Goal: Information Seeking & Learning: Learn about a topic

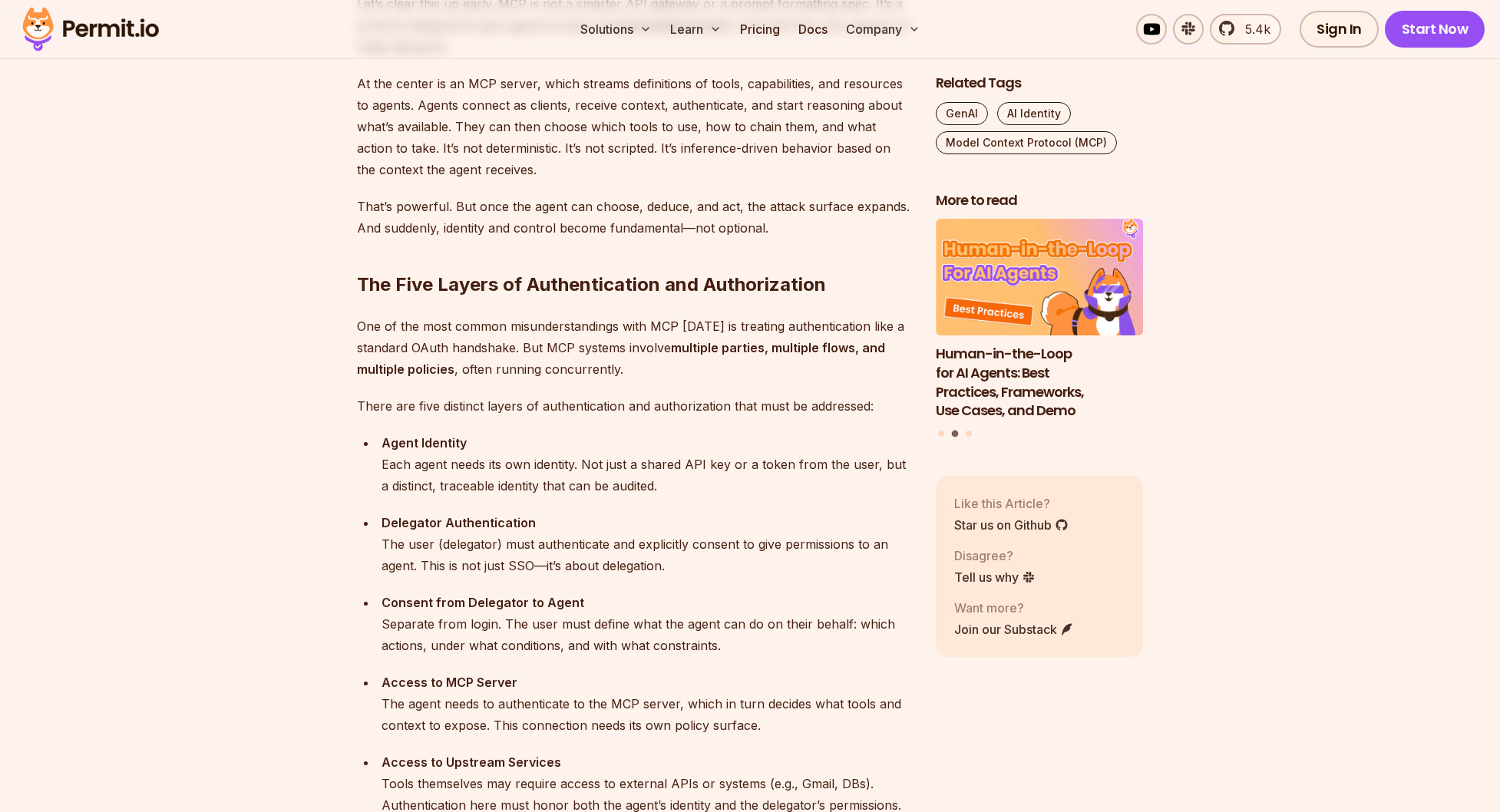
scroll to position [1326, 0]
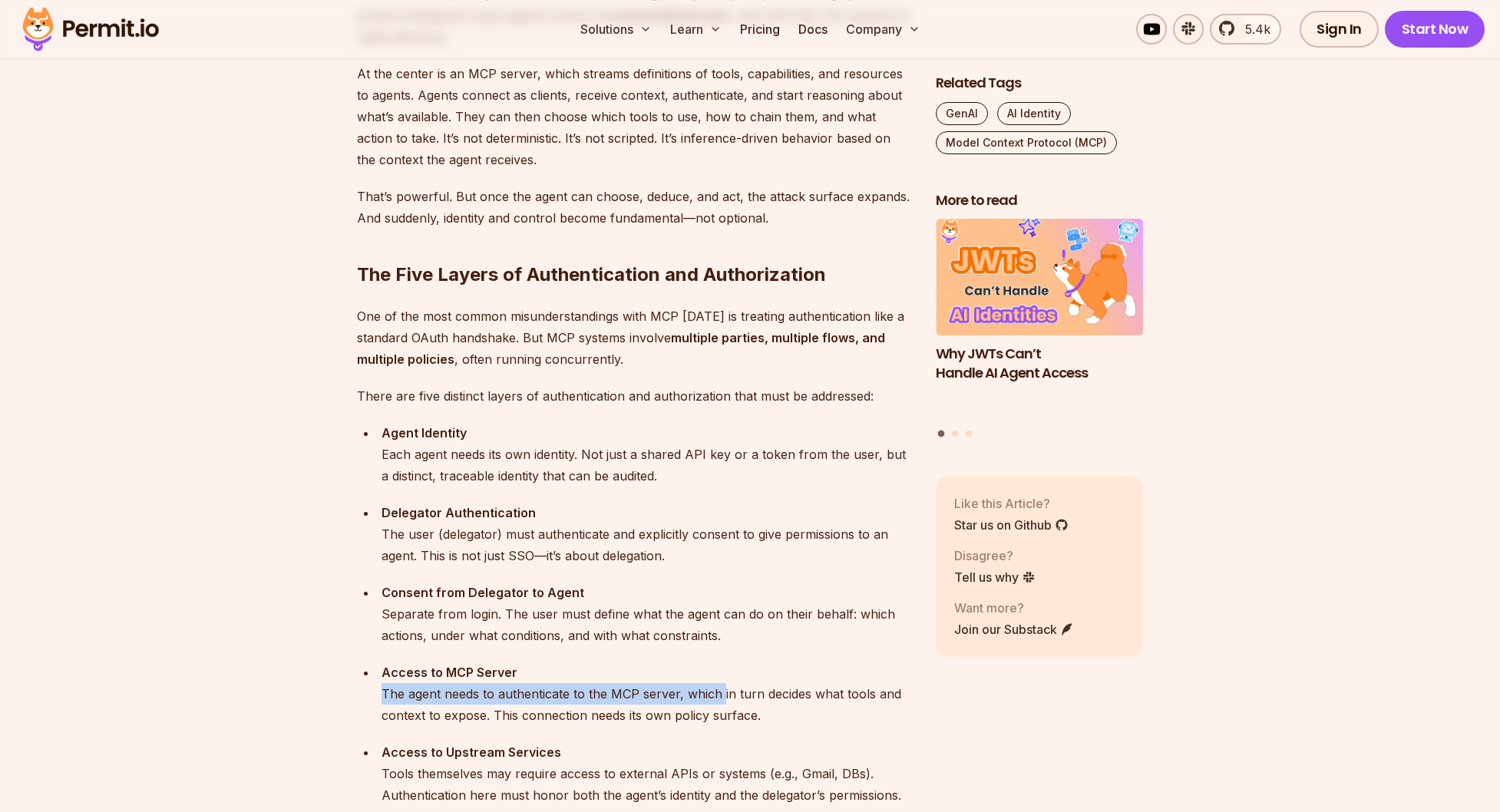
drag, startPoint x: 381, startPoint y: 689, endPoint x: 722, endPoint y: 695, distance: 341.1
click at [722, 695] on div "Access to MCP Server The agent needs to authenticate to the MCP server, which i…" at bounding box center [646, 694] width 530 height 64
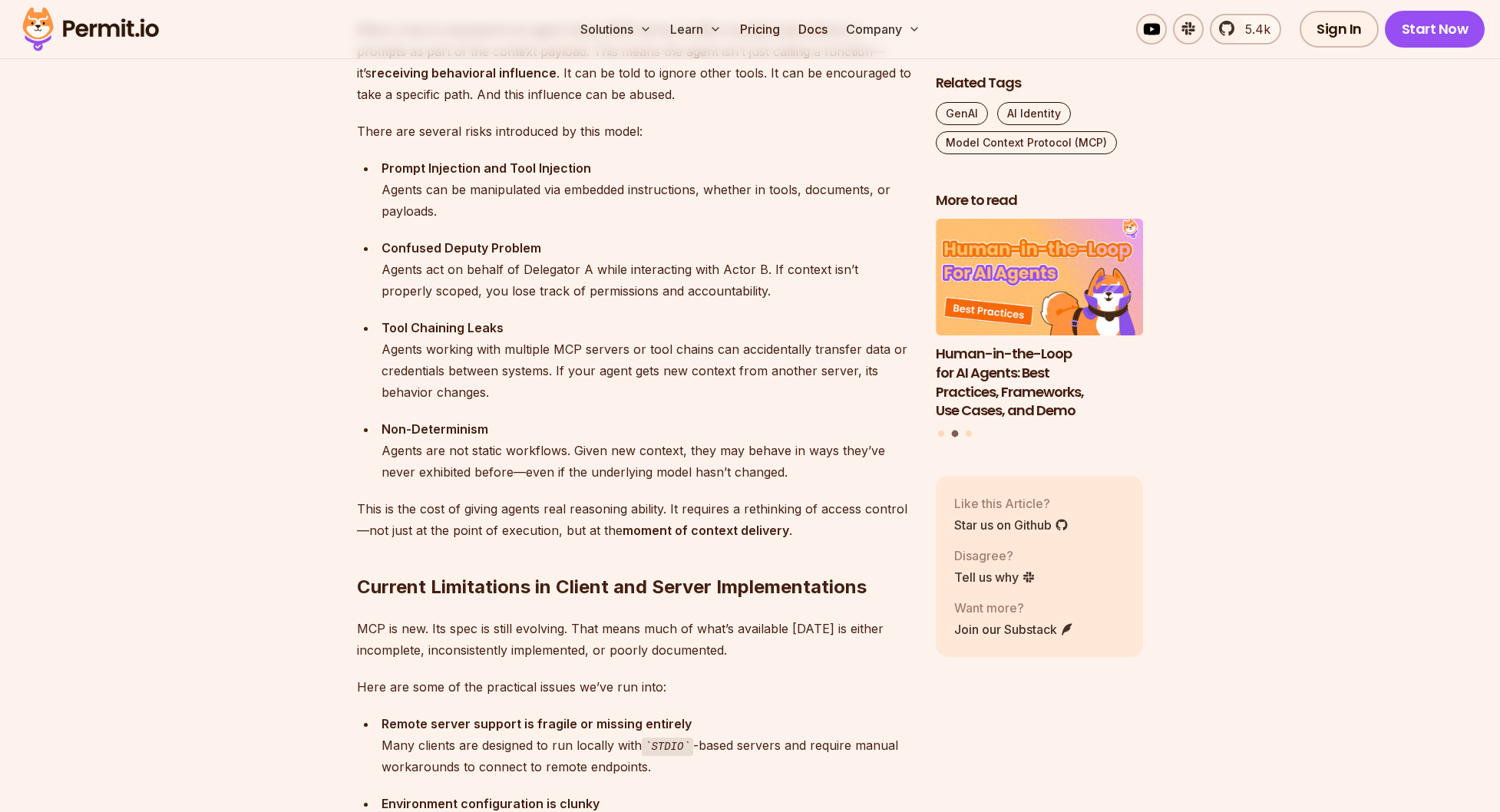
scroll to position [2389, 0]
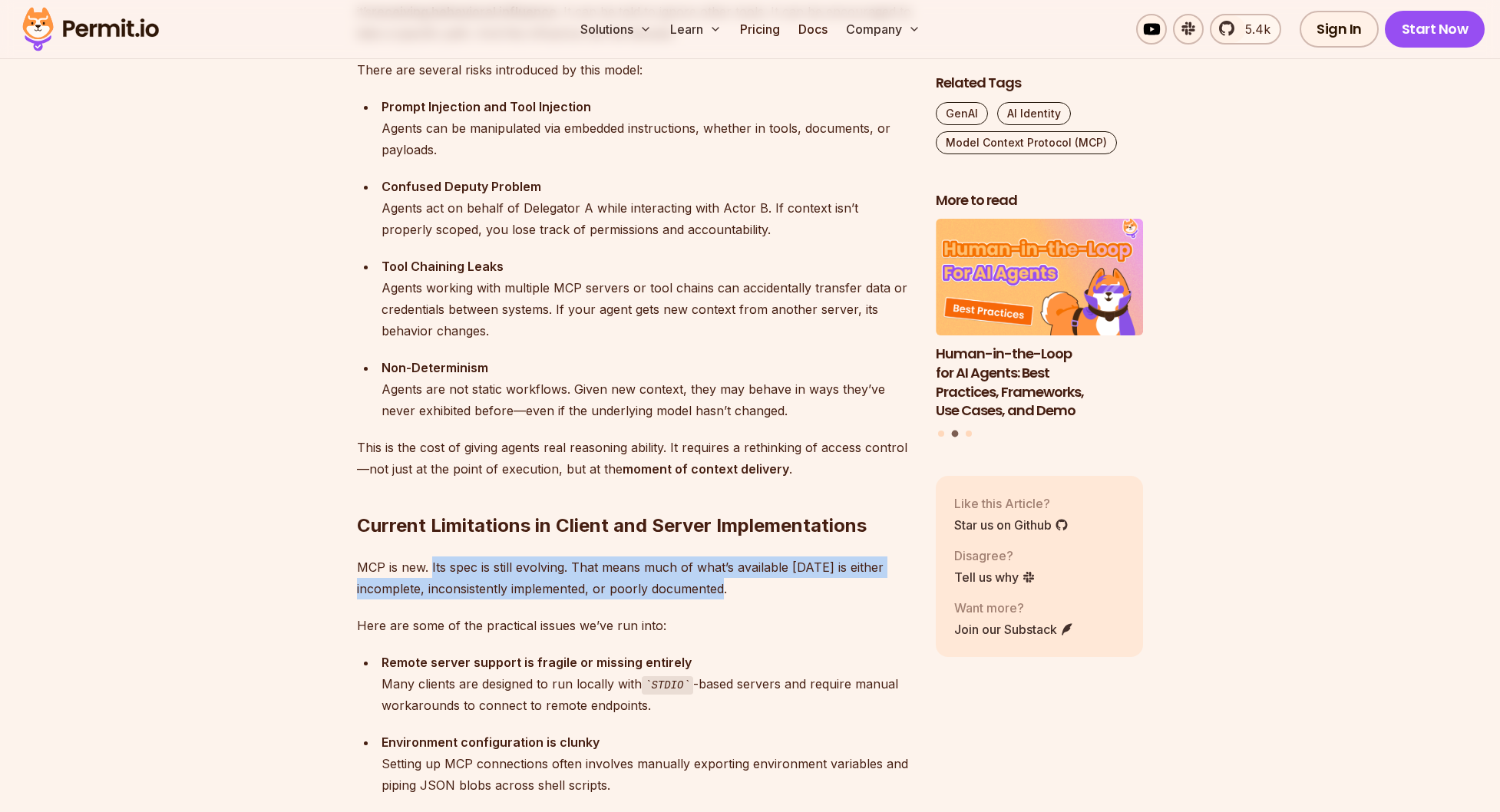
drag, startPoint x: 431, startPoint y: 569, endPoint x: 793, endPoint y: 587, distance: 362.4
click at [793, 587] on p "MCP is new. Its spec is still evolving. That means much of what’s available [DA…" at bounding box center [633, 577] width 554 height 43
drag, startPoint x: 741, startPoint y: 592, endPoint x: 334, endPoint y: 571, distance: 407.5
click at [334, 571] on section "Table of Contents Let me start with this: adopting MCP in production [DATE] is …" at bounding box center [750, 822] width 1500 height 4608
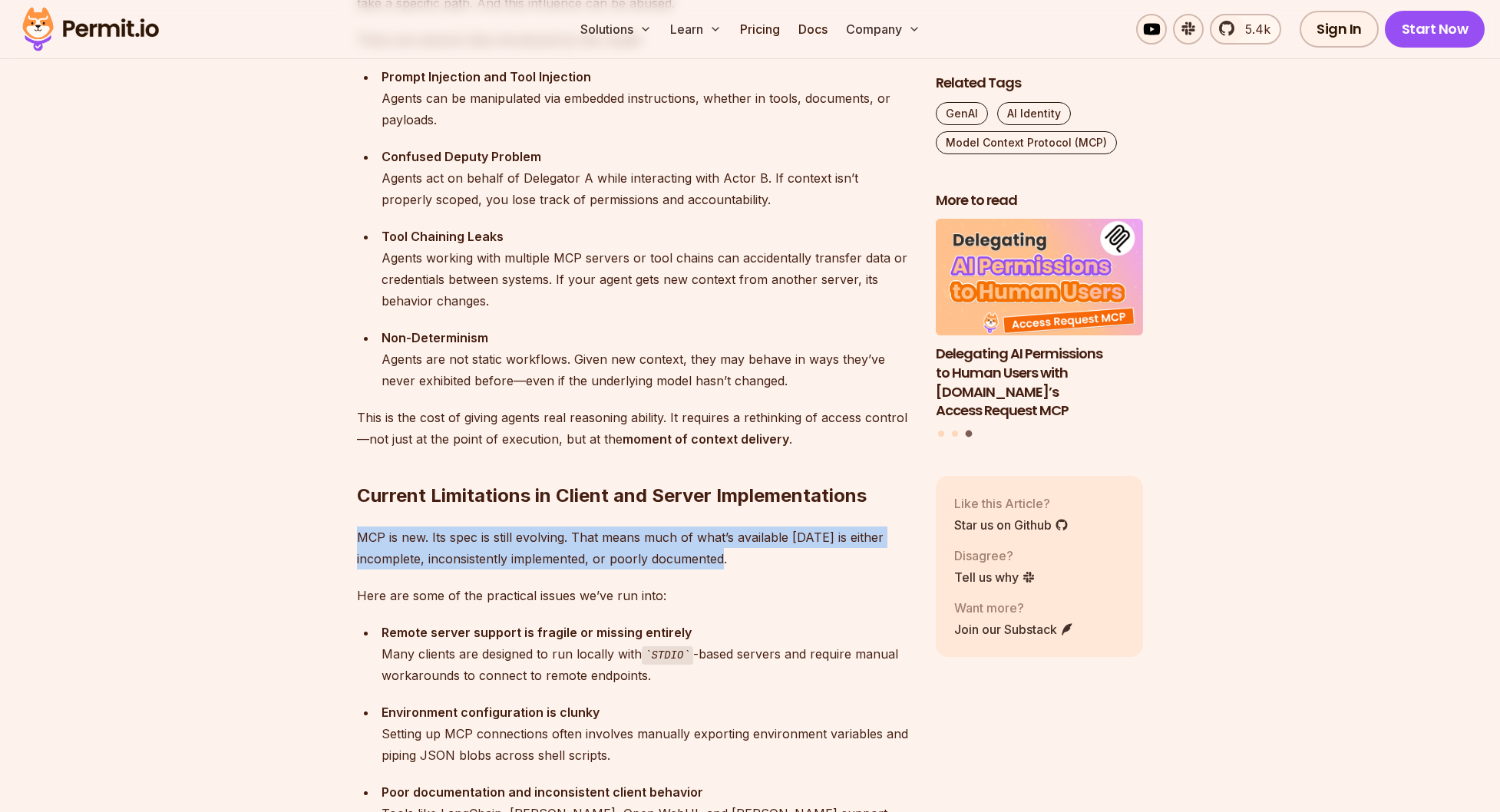
scroll to position [2438, 0]
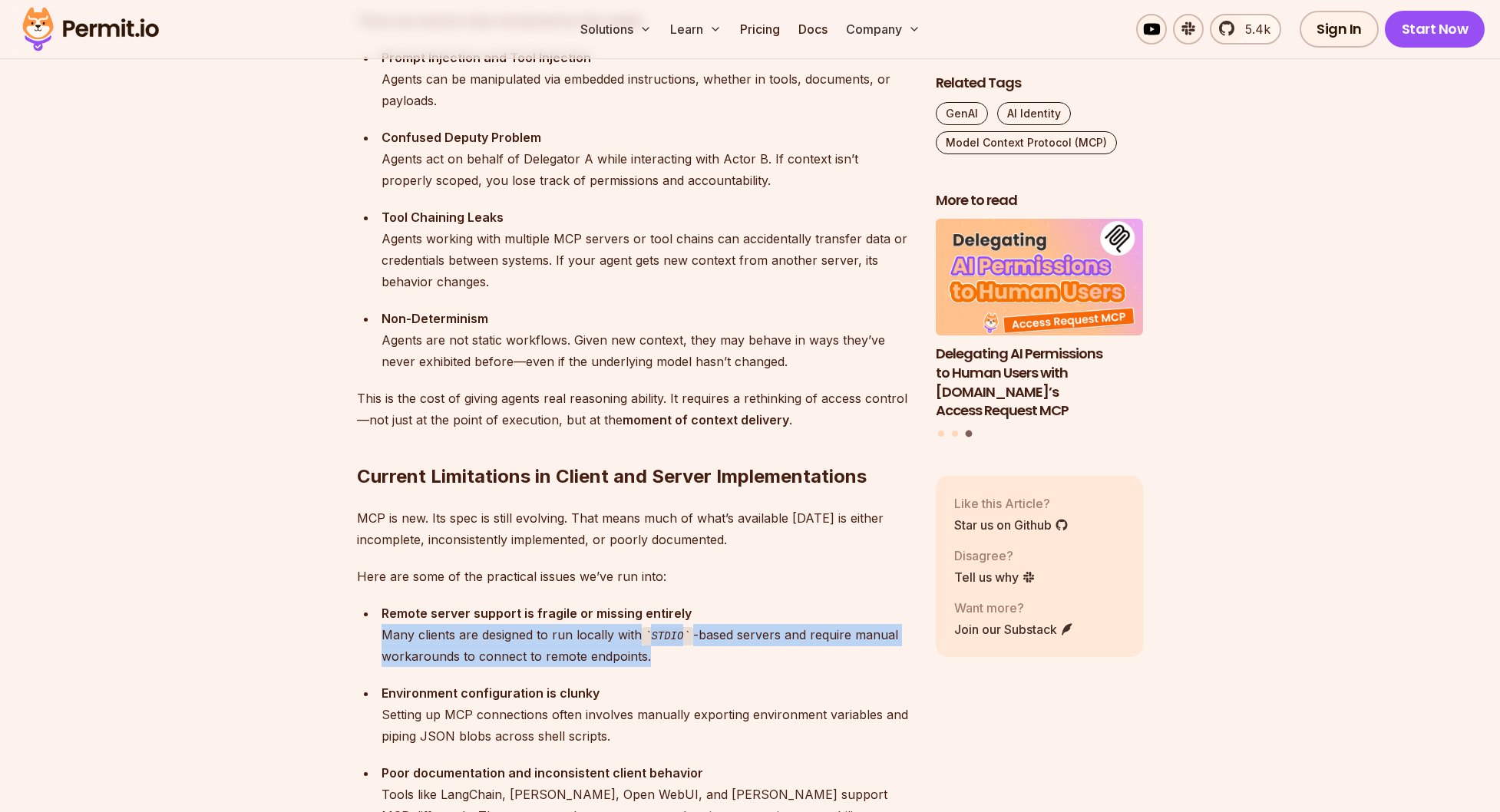
drag, startPoint x: 387, startPoint y: 633, endPoint x: 737, endPoint y: 650, distance: 350.4
click at [737, 650] on div "Remote server support is fragile or missing entirely Many clients are designed …" at bounding box center [646, 635] width 530 height 65
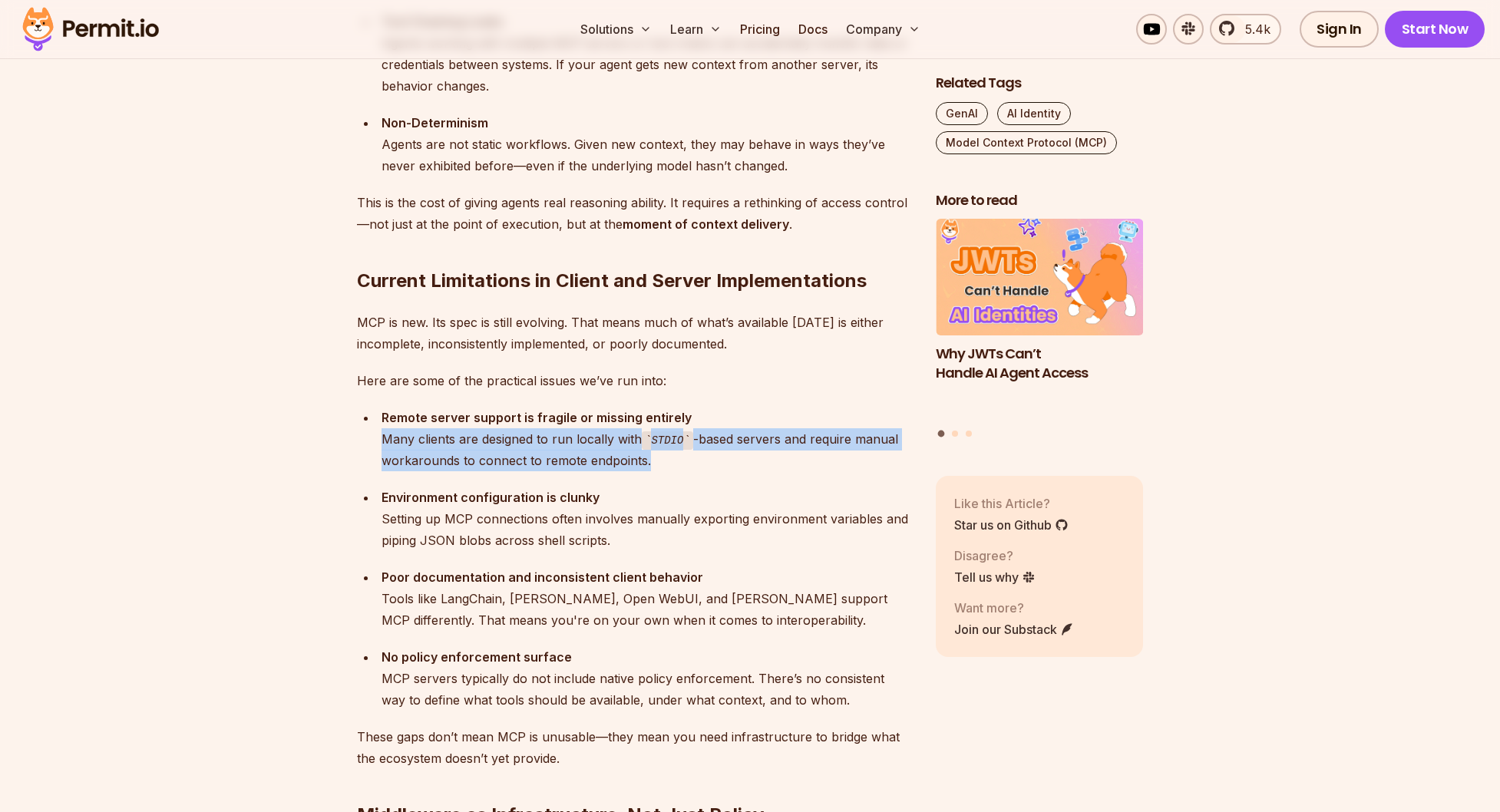
scroll to position [2662, 0]
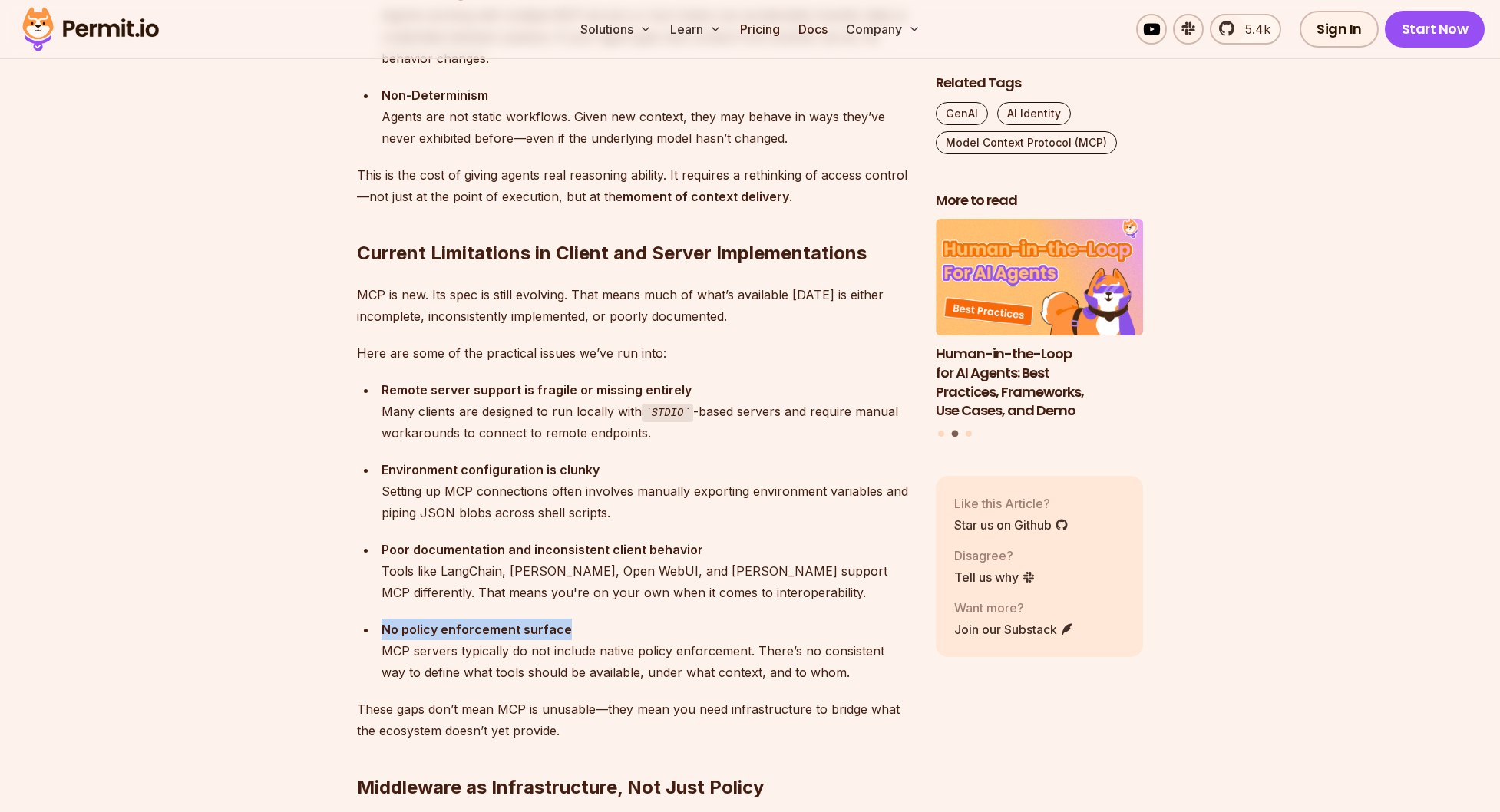
drag, startPoint x: 381, startPoint y: 628, endPoint x: 563, endPoint y: 629, distance: 182.0
click at [563, 629] on strong "No policy enforcement surface" at bounding box center [476, 629] width 191 height 16
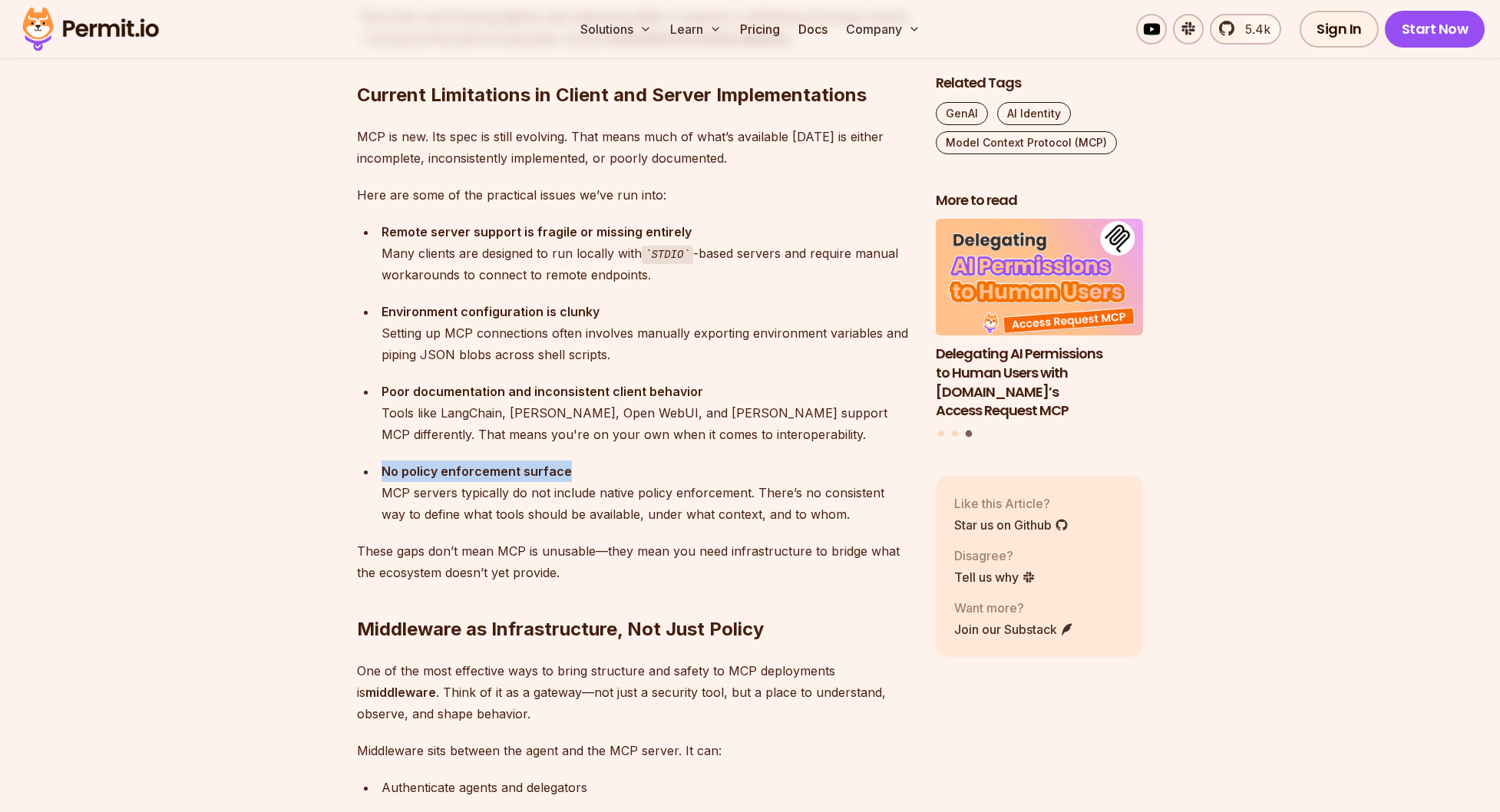
scroll to position [2840, 0]
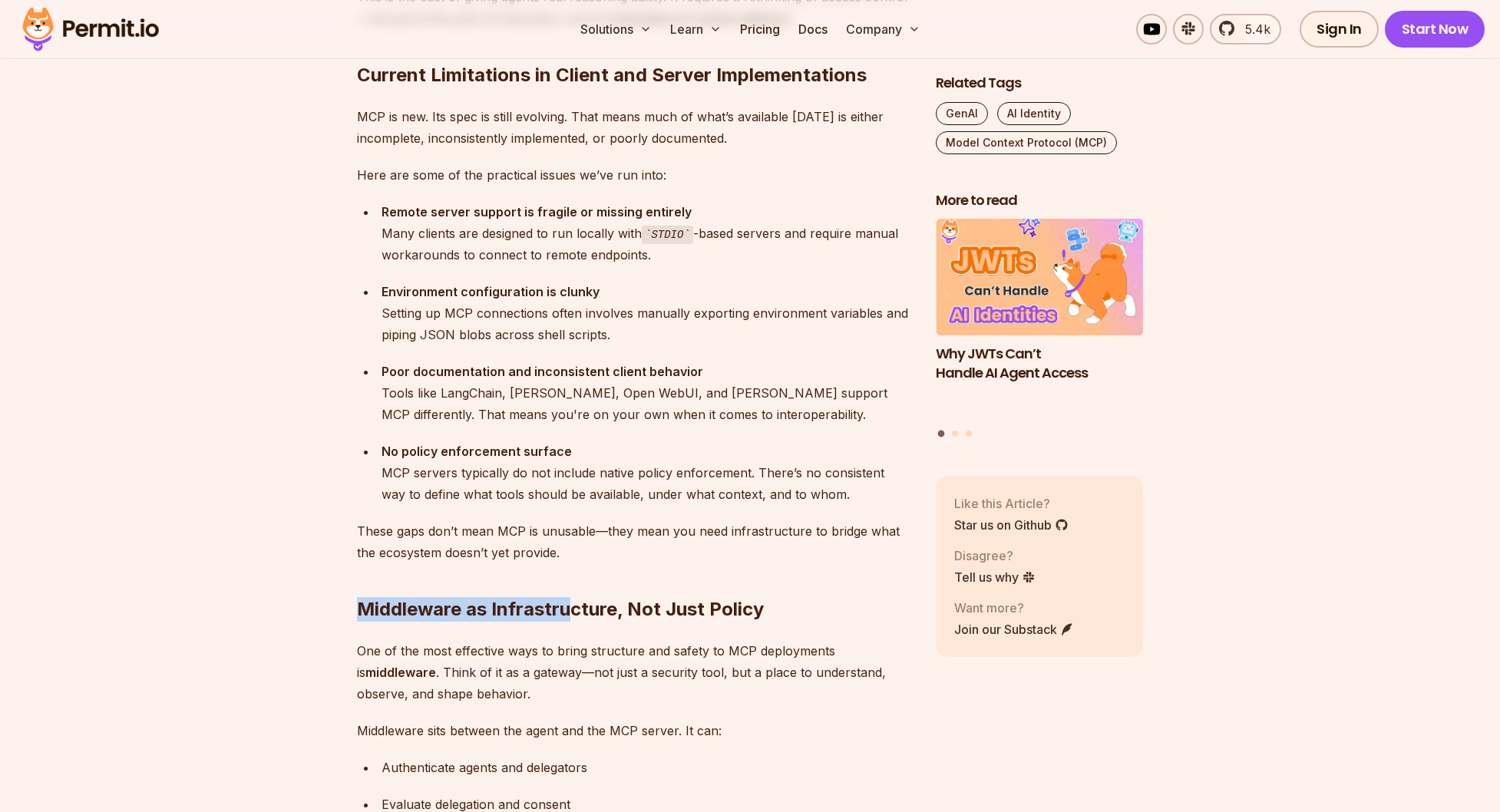
drag, startPoint x: 360, startPoint y: 609, endPoint x: 575, endPoint y: 605, distance: 215.0
click at [575, 605] on h2 "Middleware as Infrastructure, Not Just Policy" at bounding box center [633, 578] width 554 height 86
click at [364, 610] on h2 "Middleware as Infrastructure, Not Just Policy" at bounding box center [633, 578] width 554 height 86
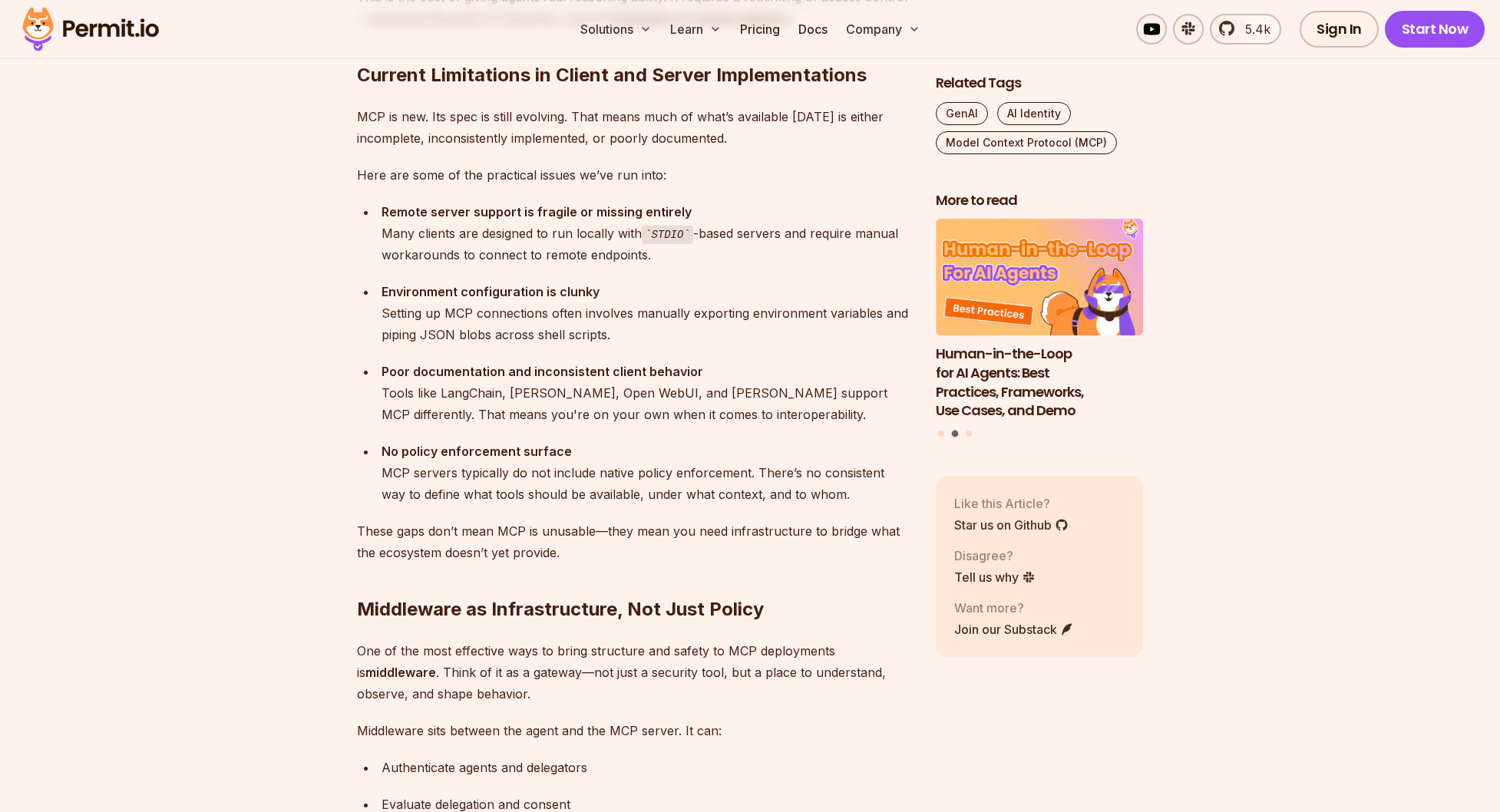
drag, startPoint x: 362, startPoint y: 647, endPoint x: 627, endPoint y: 660, distance: 265.3
click at [627, 660] on p "One of the most effective ways to bring structure and safety to MCP deployments…" at bounding box center [633, 672] width 554 height 64
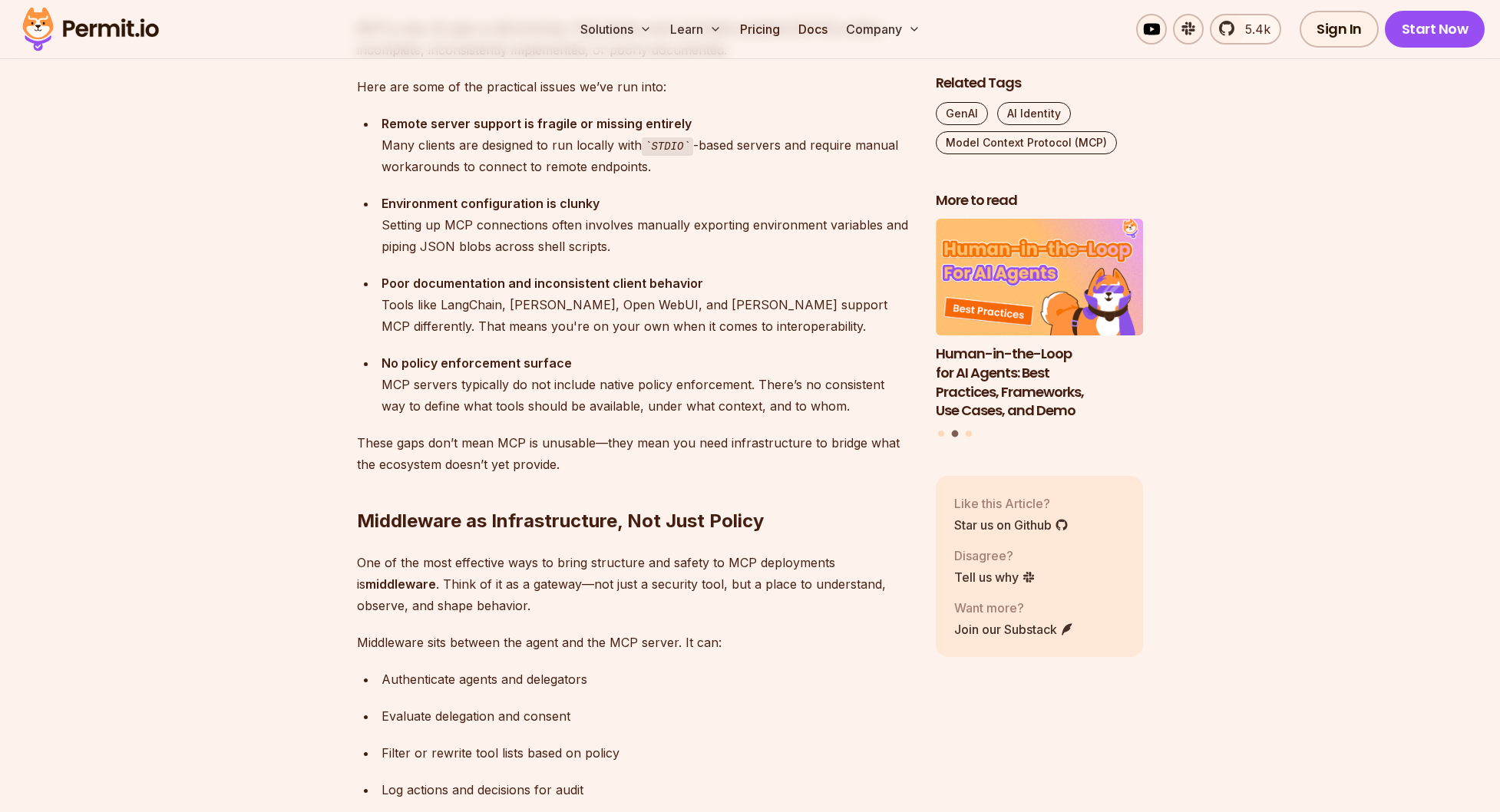
scroll to position [2938, 0]
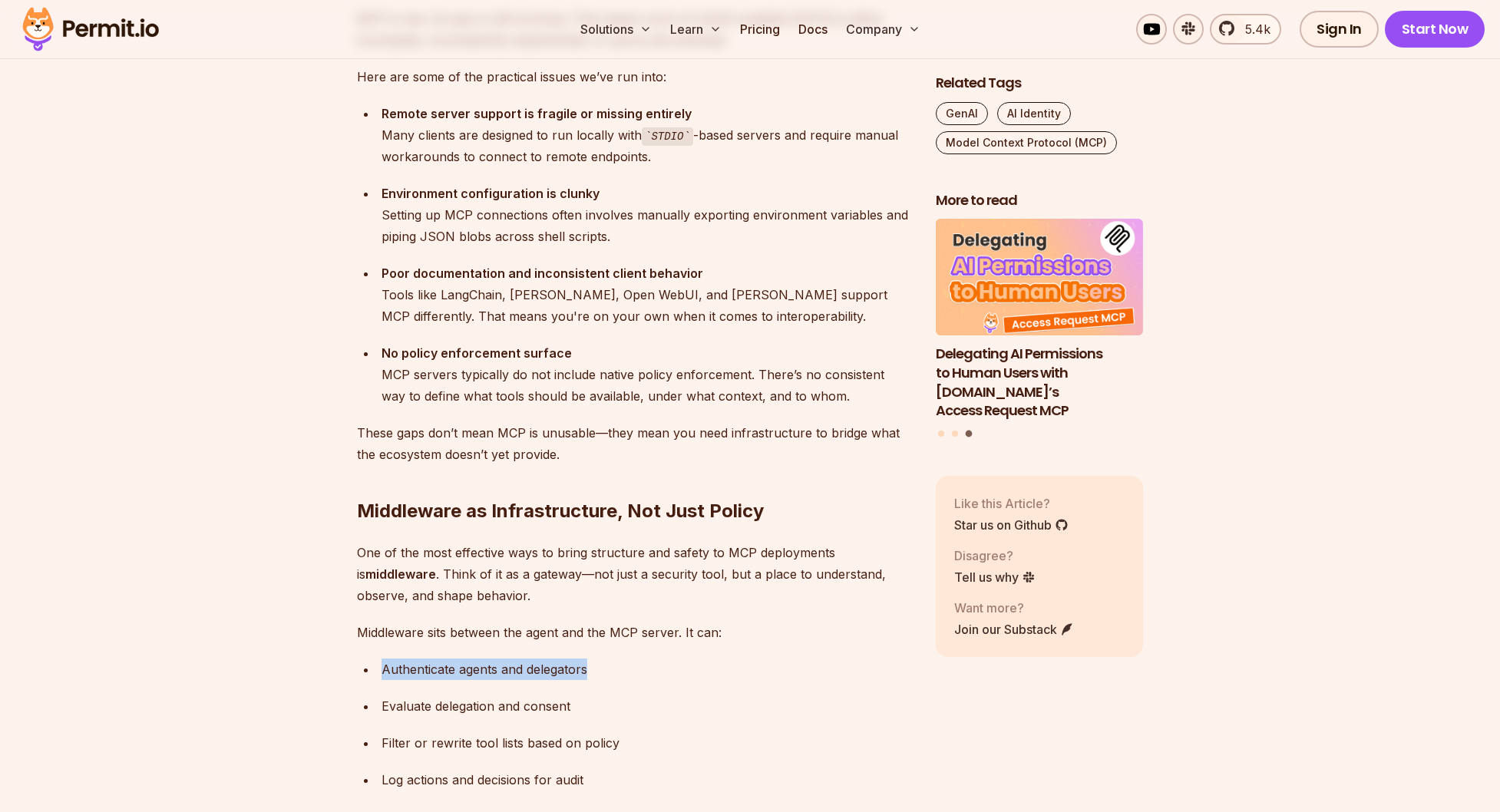
drag, startPoint x: 369, startPoint y: 671, endPoint x: 611, endPoint y: 677, distance: 242.1
click at [611, 677] on ul "Authenticate agents and delegators Evaluate delegation and consent Filter or re…" at bounding box center [633, 743] width 554 height 169
drag, startPoint x: 378, startPoint y: 707, endPoint x: 613, endPoint y: 694, distance: 235.4
click at [613, 694] on ul "Authenticate agents and delegators Evaluate delegation and consent Filter or re…" at bounding box center [633, 743] width 554 height 169
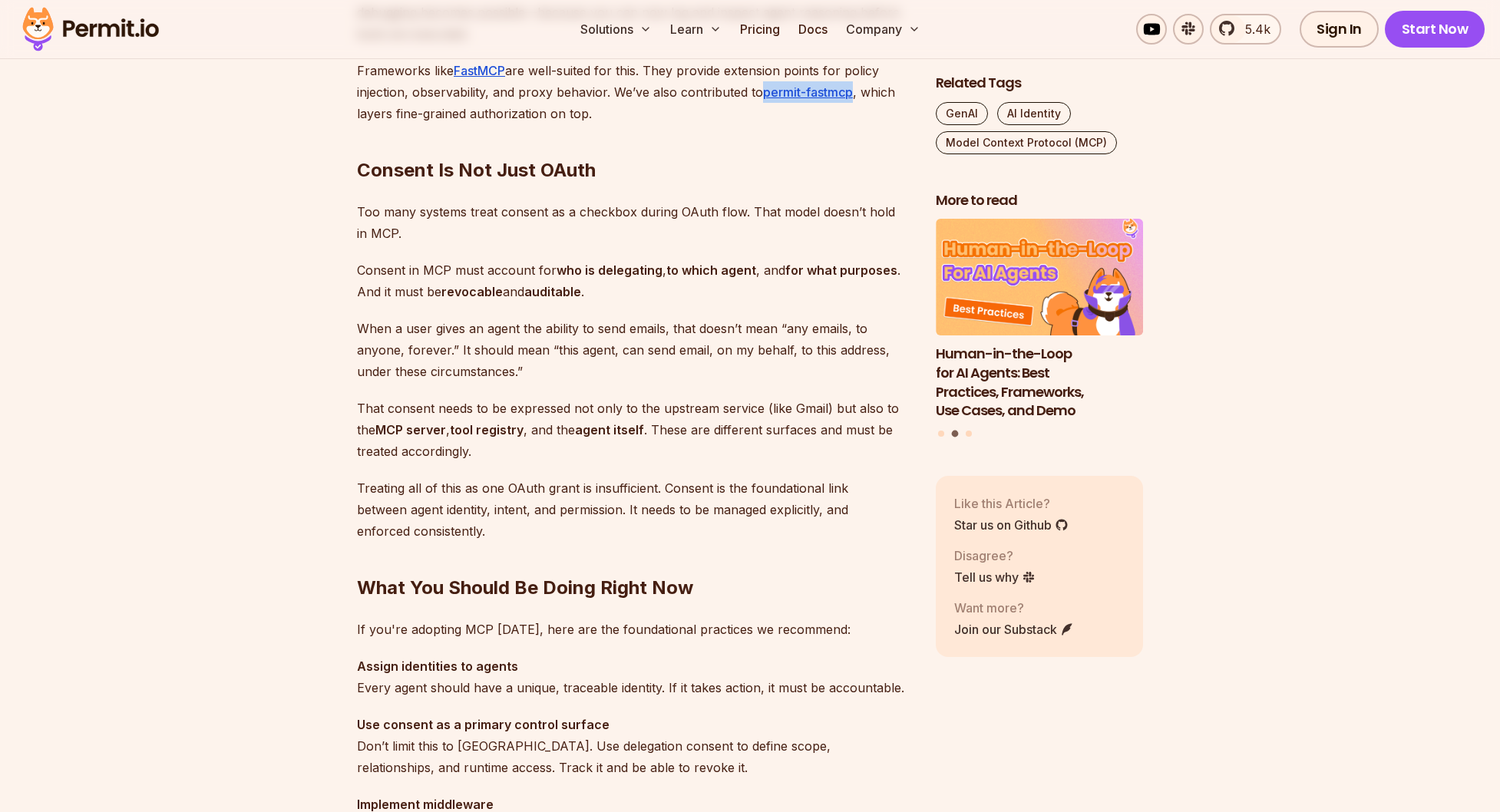
scroll to position [4040, 0]
